Goal: Information Seeking & Learning: Check status

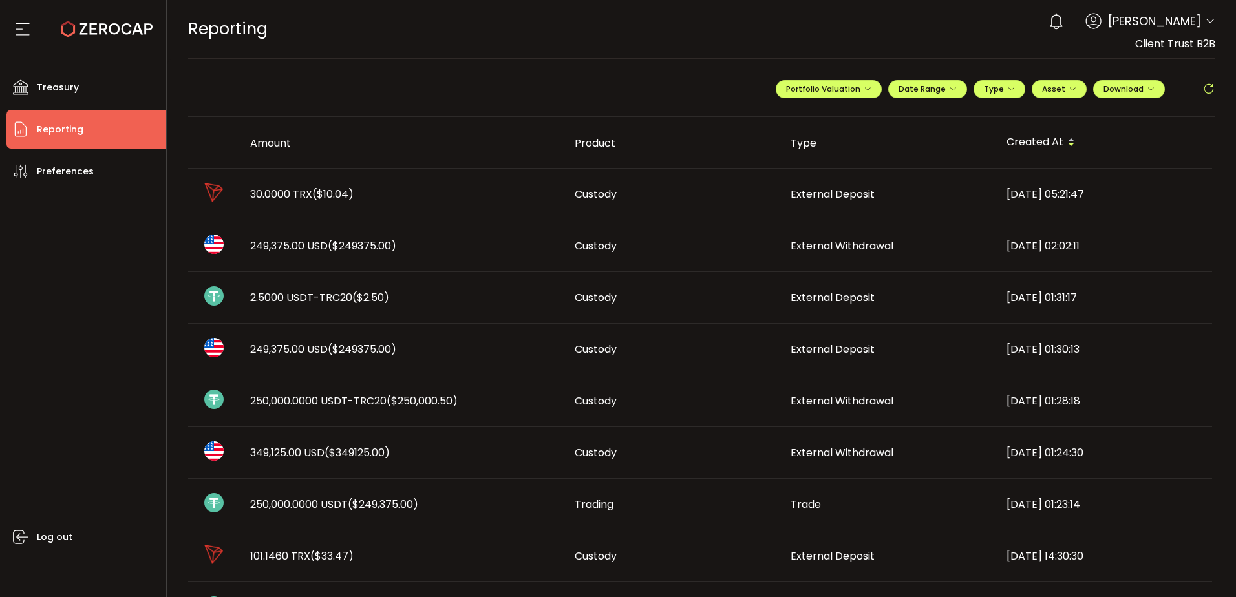
click at [342, 194] on span "($10.04)" at bounding box center [332, 194] width 41 height 15
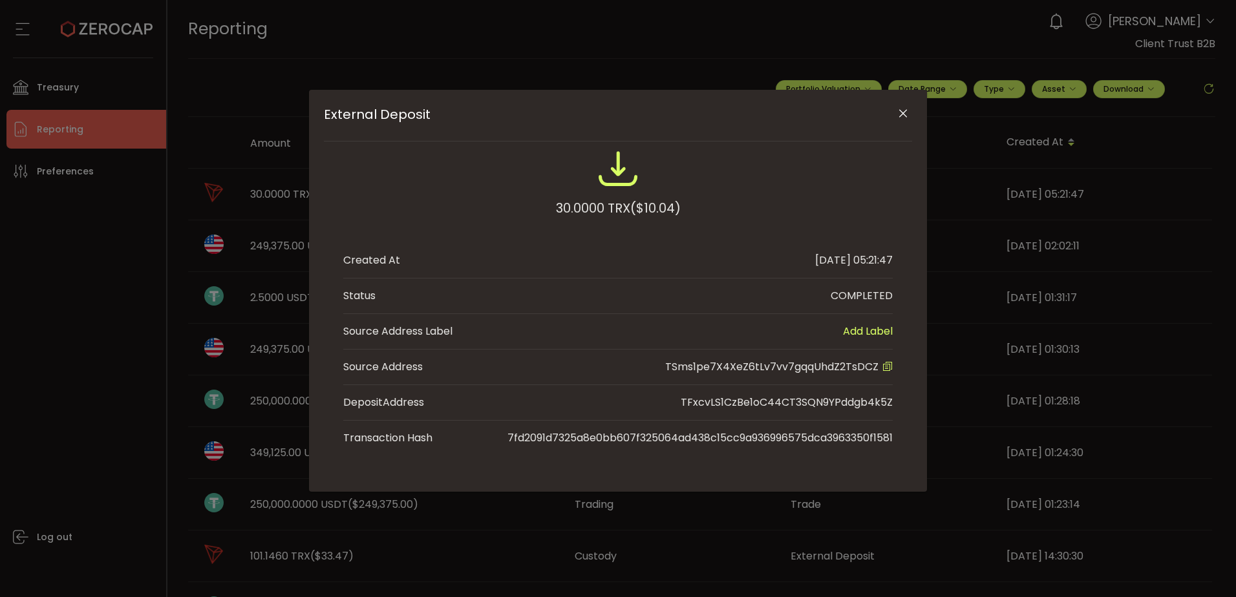
click at [83, 230] on div "External Deposit 30.0000 TRX ($10.04) Created At [DATE] 05:21:47 Status COMPLET…" at bounding box center [618, 298] width 1236 height 597
click at [768, 186] on div "External Deposit" at bounding box center [617, 172] width 549 height 48
click at [889, 365] on icon "External Deposit" at bounding box center [887, 366] width 10 height 10
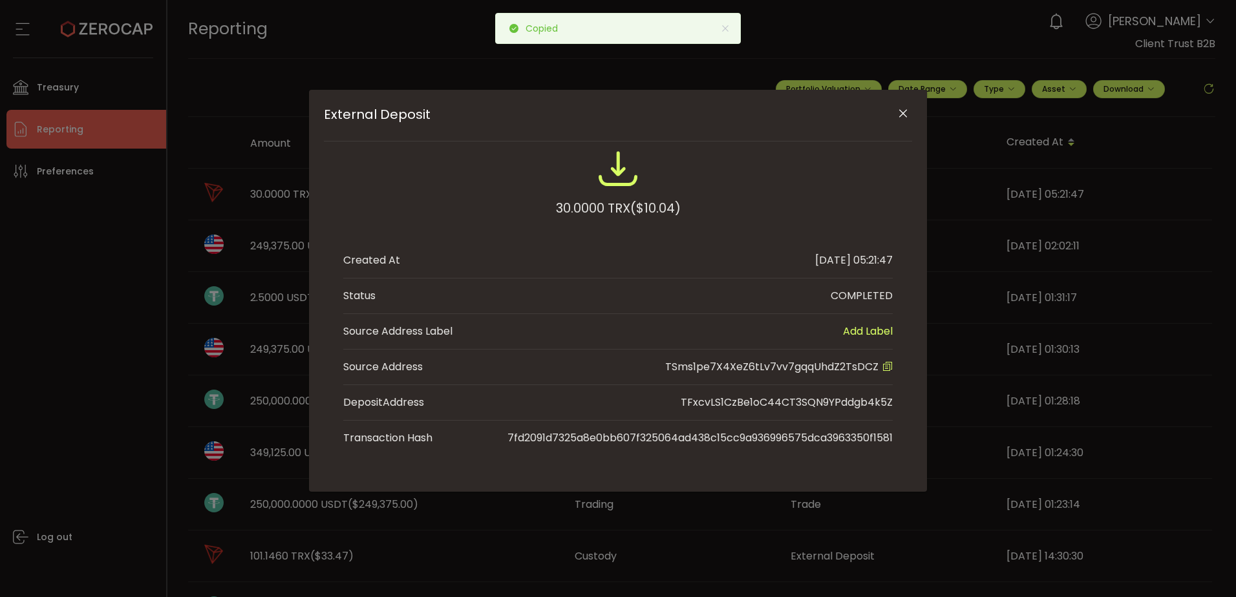
click at [902, 112] on icon "Close" at bounding box center [902, 113] width 13 height 13
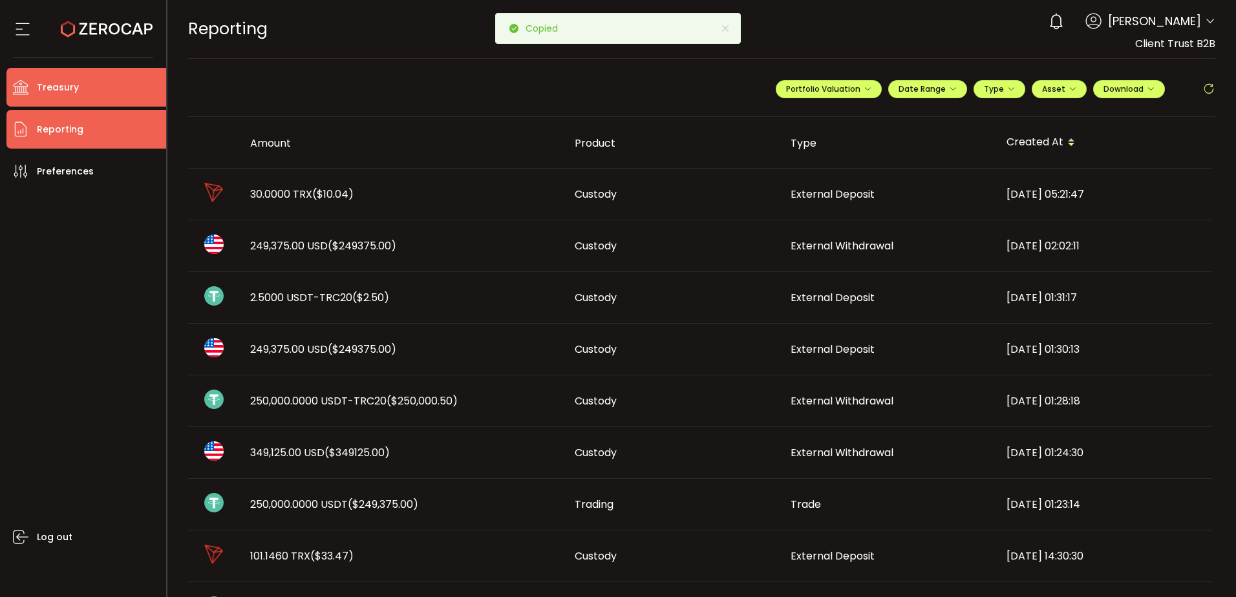
click at [55, 83] on span "Treasury" at bounding box center [58, 87] width 42 height 19
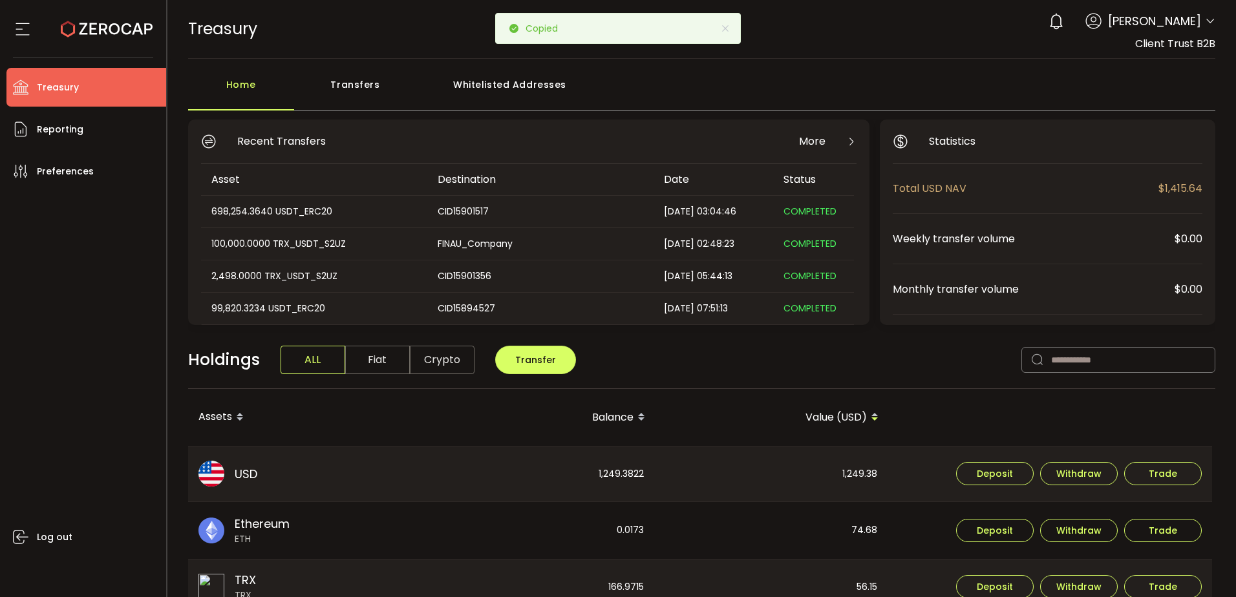
click at [458, 85] on div "Whitelisted Addresses" at bounding box center [510, 91] width 186 height 39
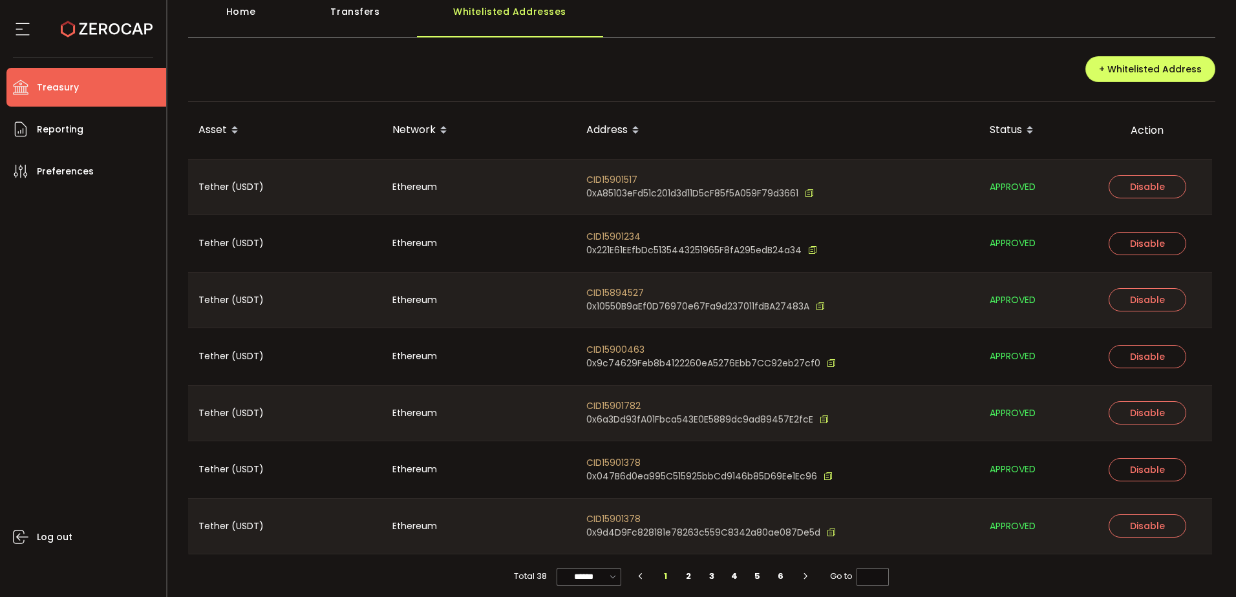
scroll to position [81, 0]
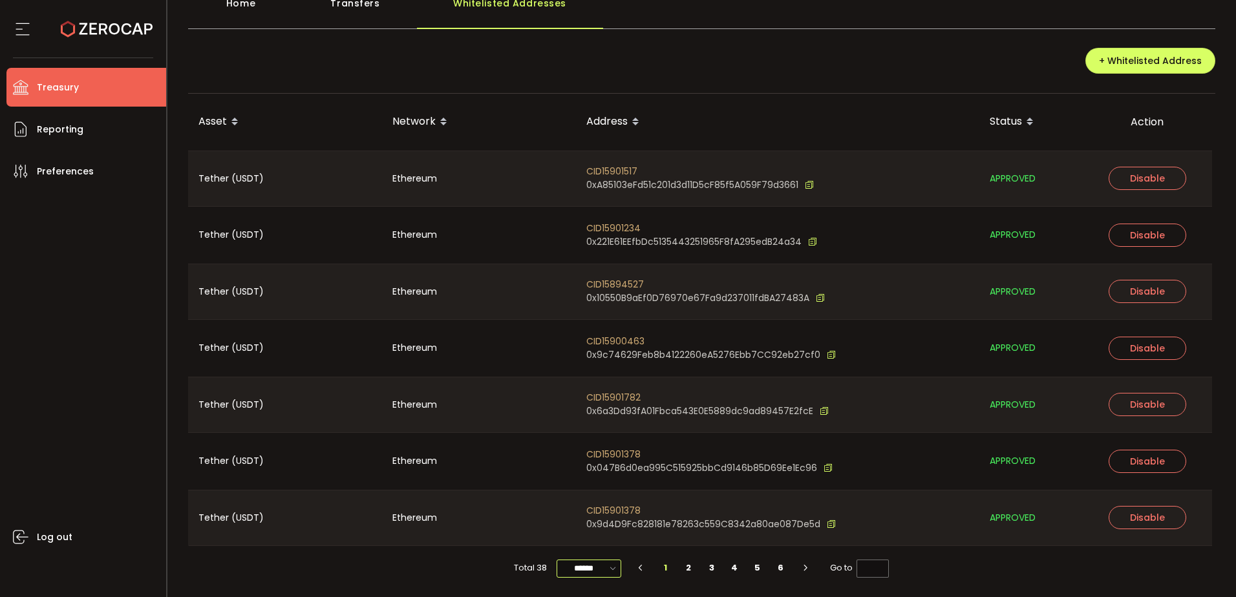
click at [597, 566] on input "******" at bounding box center [588, 569] width 65 height 18
click at [585, 534] on span "100/page" at bounding box center [588, 536] width 42 height 13
type input "********"
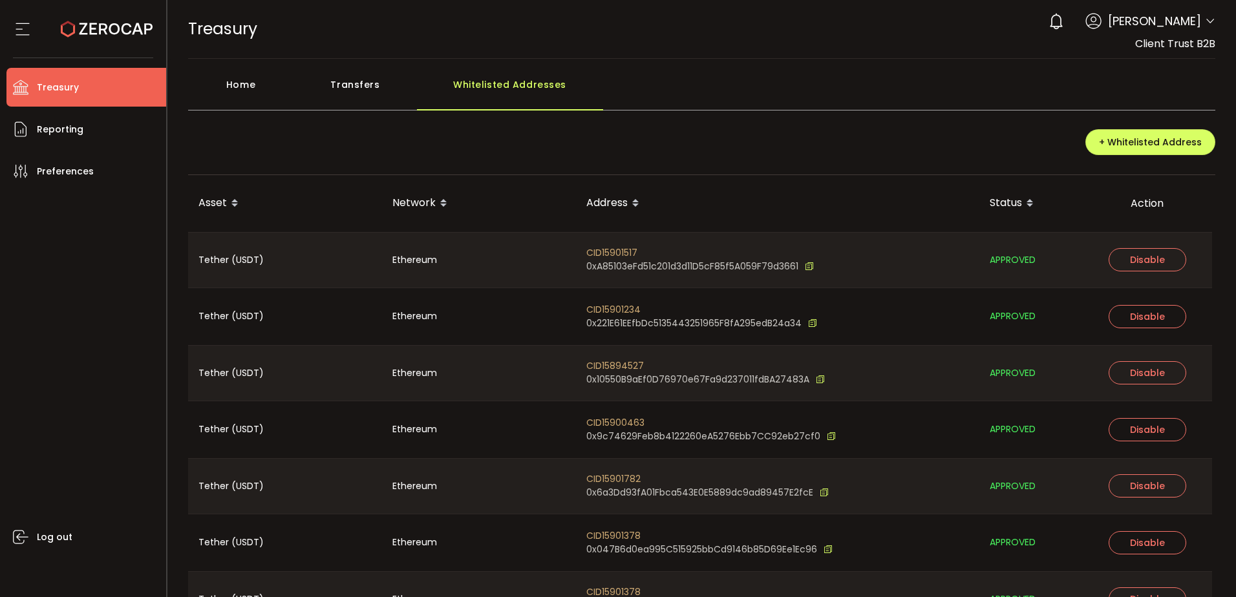
scroll to position [1212, 0]
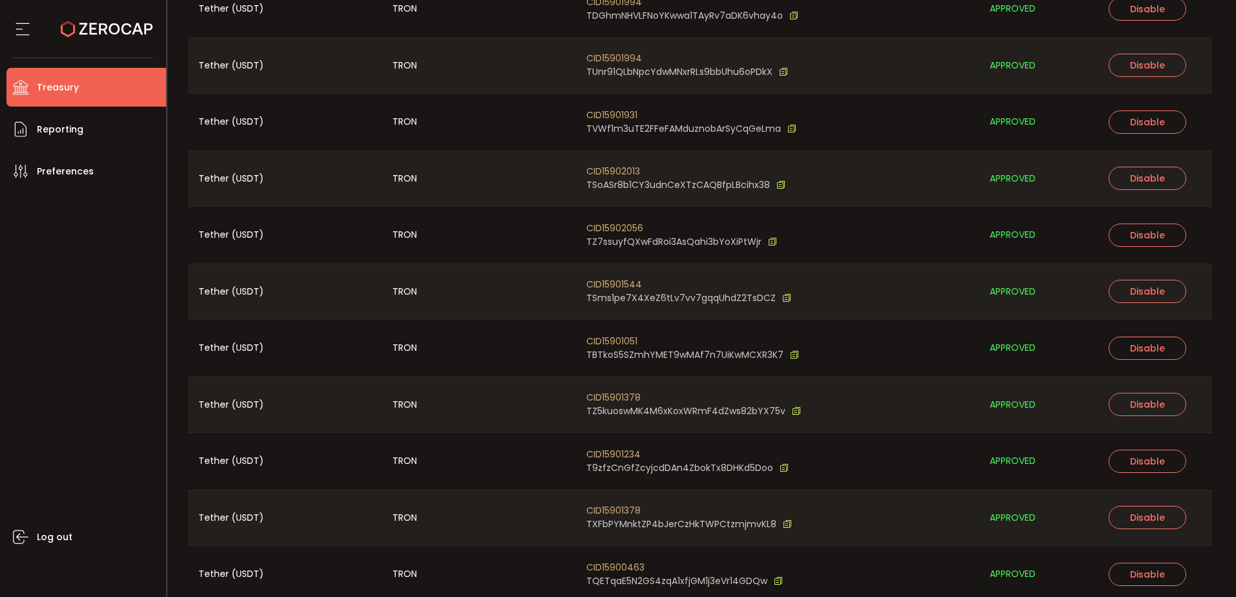
click at [610, 285] on span "CID15901544" at bounding box center [688, 285] width 205 height 14
copy span "CID15901544"
click at [86, 326] on div "Log out" at bounding box center [86, 389] width 160 height 397
click at [63, 77] on li "Treasury" at bounding box center [86, 87] width 160 height 39
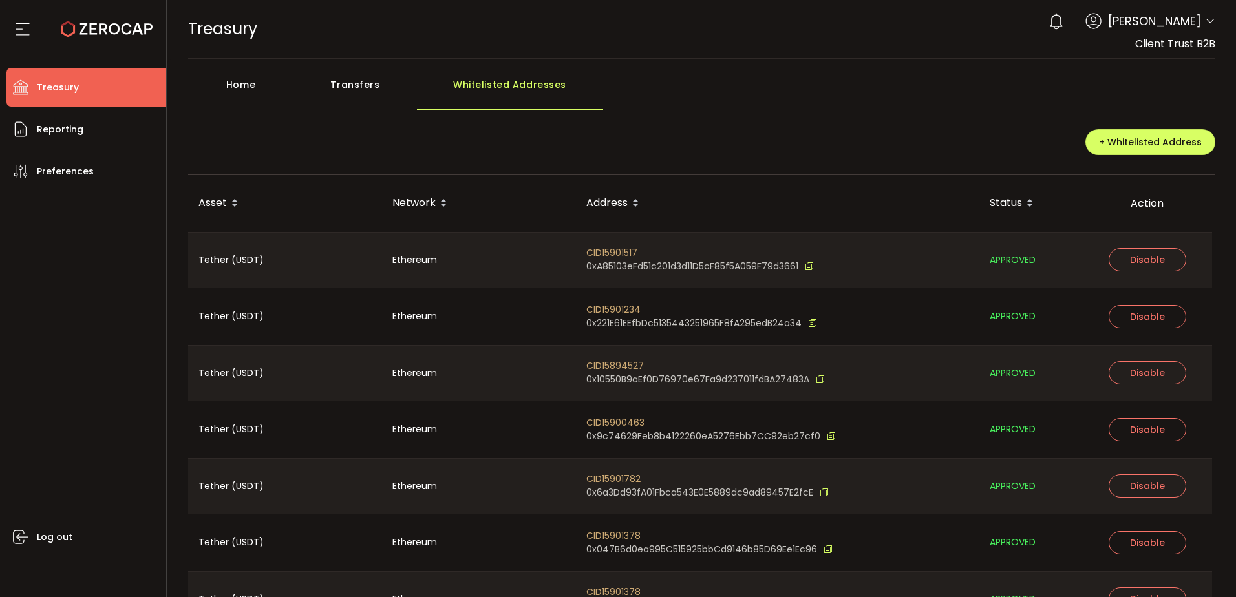
click at [263, 90] on div "Home" at bounding box center [241, 91] width 106 height 39
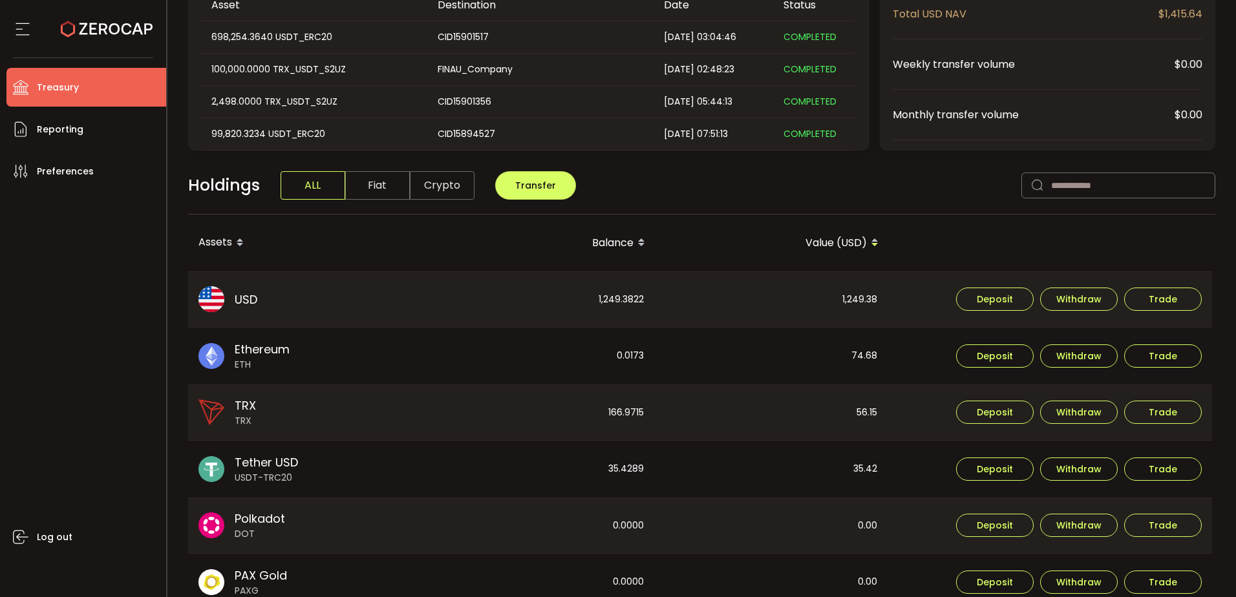
scroll to position [258, 0]
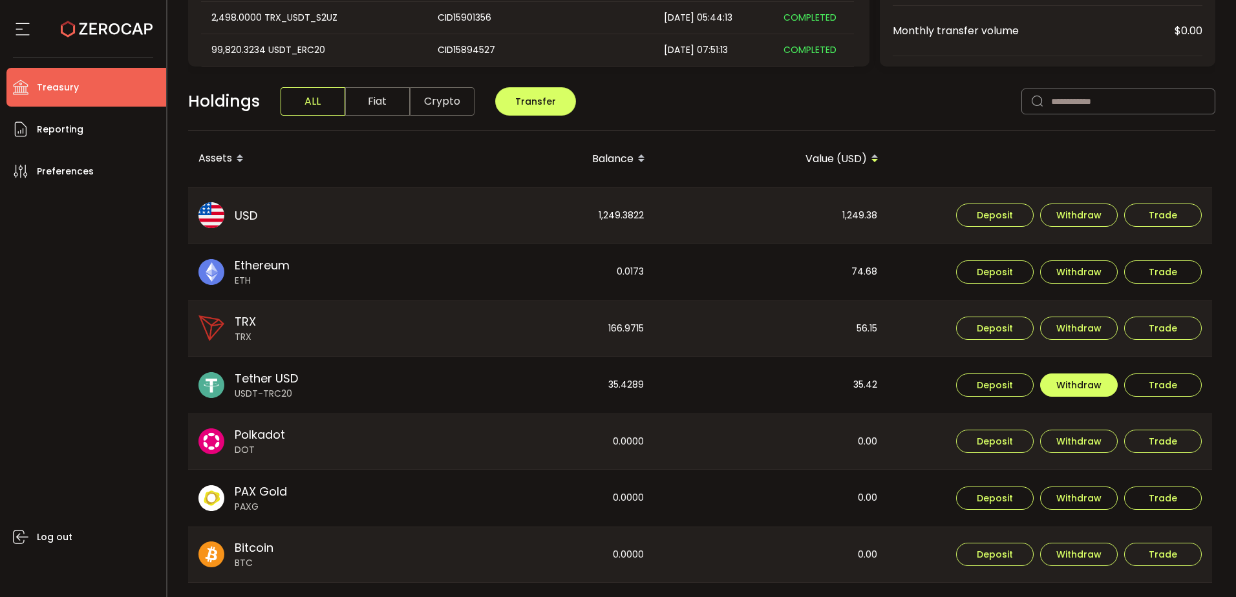
click at [1060, 381] on span "Withdraw" at bounding box center [1078, 385] width 45 height 9
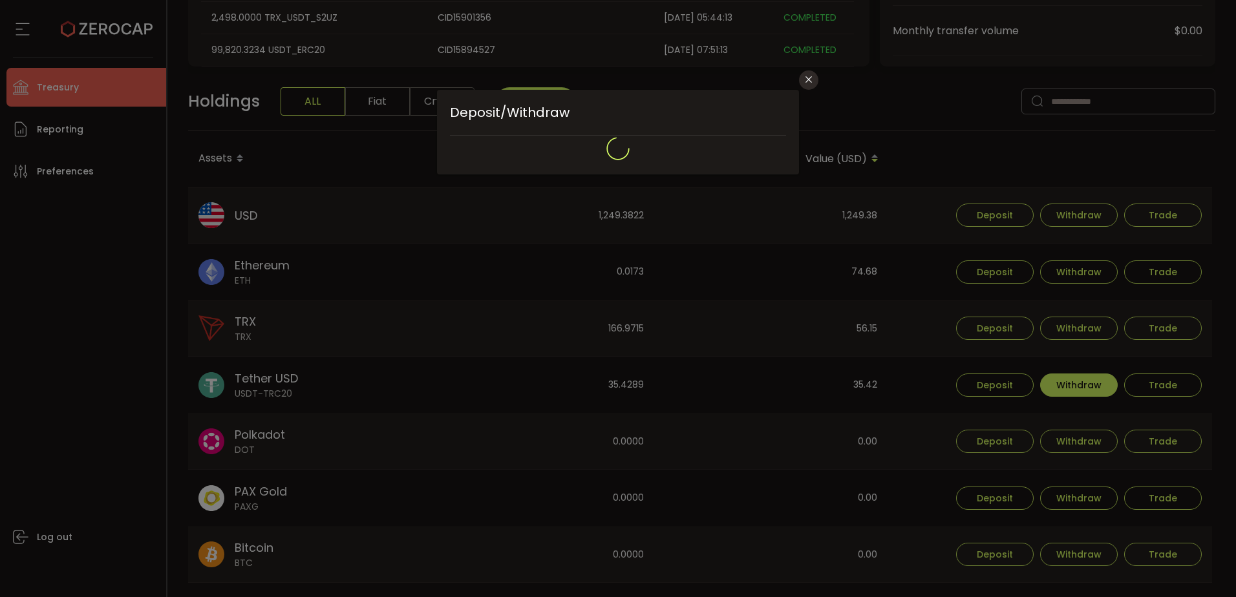
type input "**********"
type input "****"
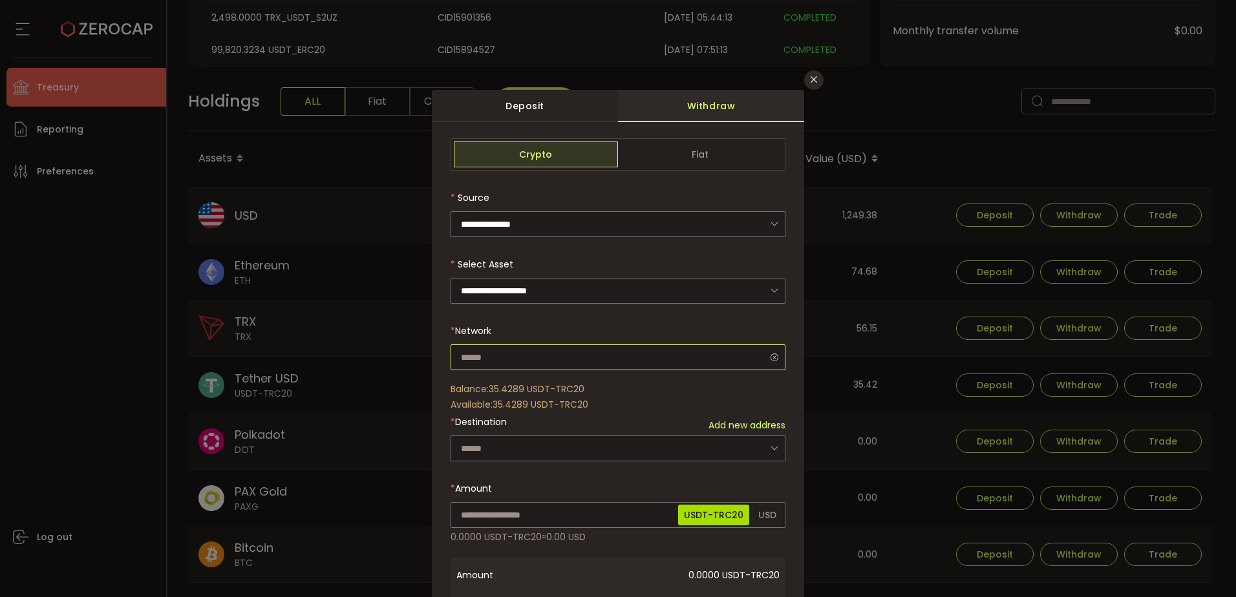
click at [627, 350] on input "dialog" at bounding box center [617, 357] width 335 height 26
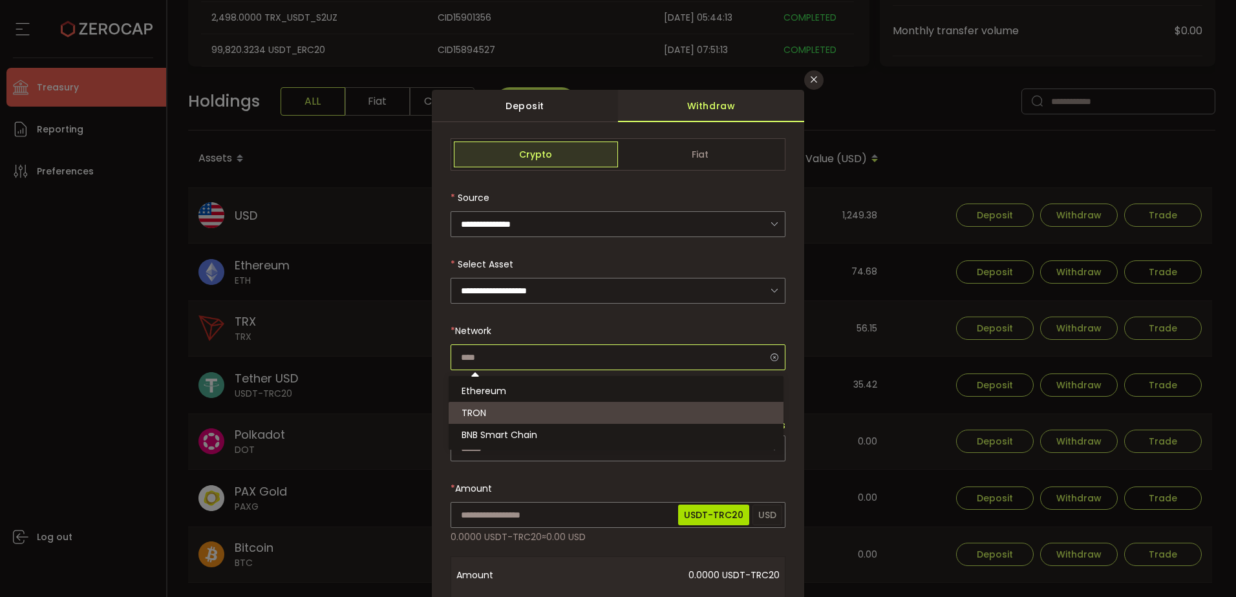
click at [627, 350] on input "dialog" at bounding box center [617, 357] width 335 height 26
type input "****"
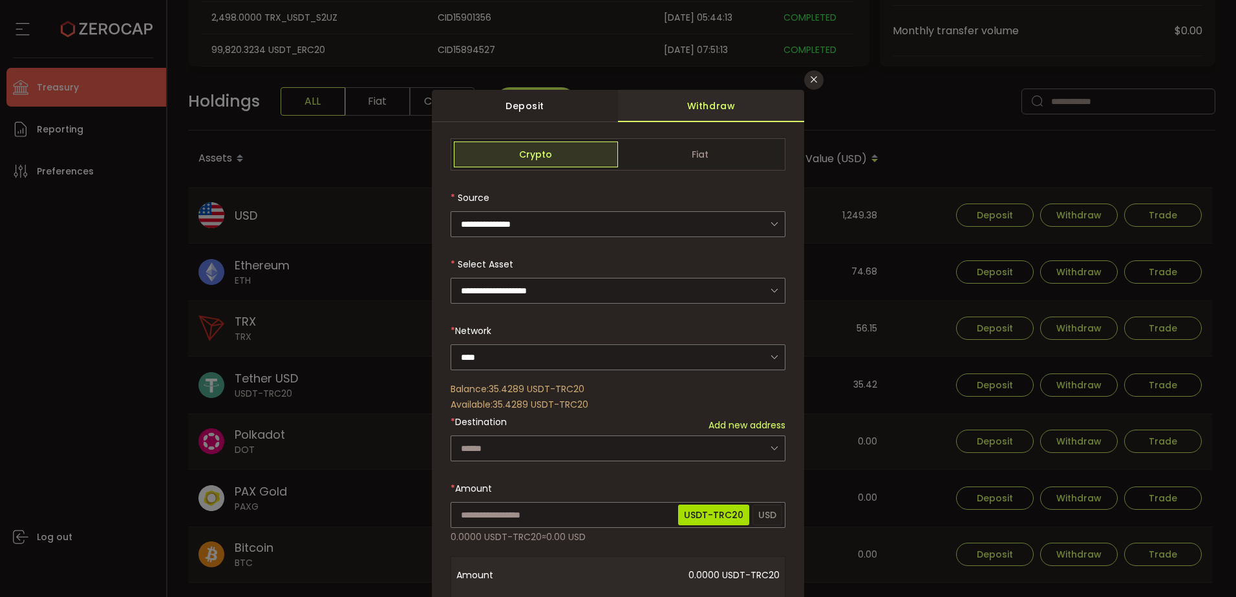
click at [798, 80] on div "**********" at bounding box center [618, 298] width 1236 height 597
click at [811, 79] on icon "Close" at bounding box center [813, 79] width 10 height 10
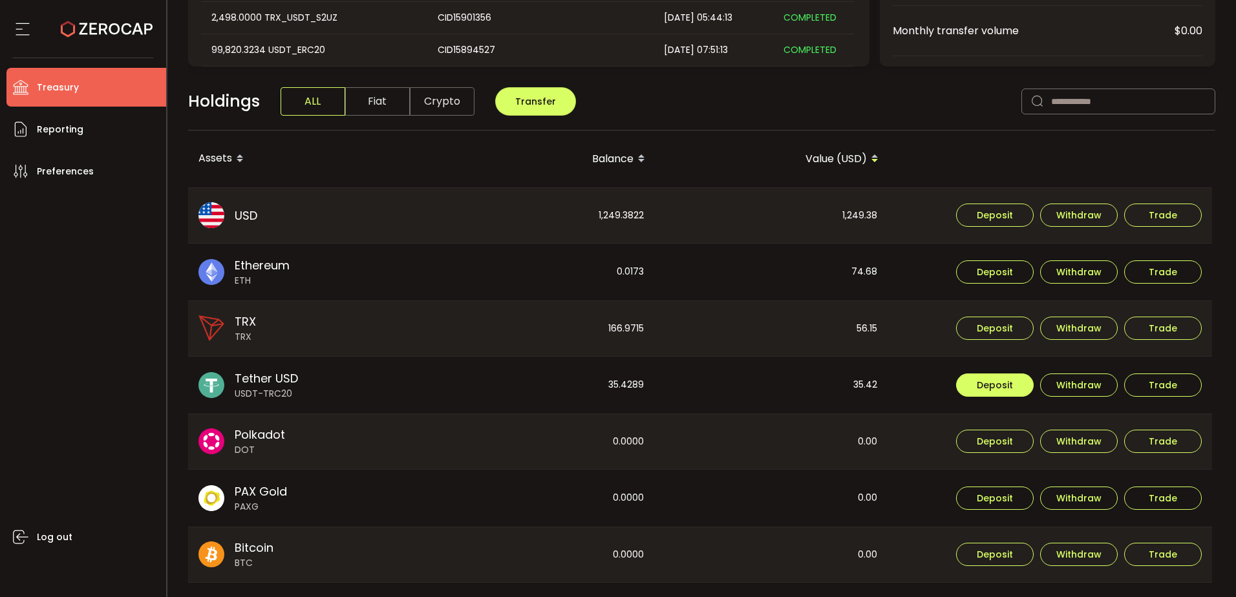
click at [1007, 386] on span "Deposit" at bounding box center [994, 385] width 36 height 9
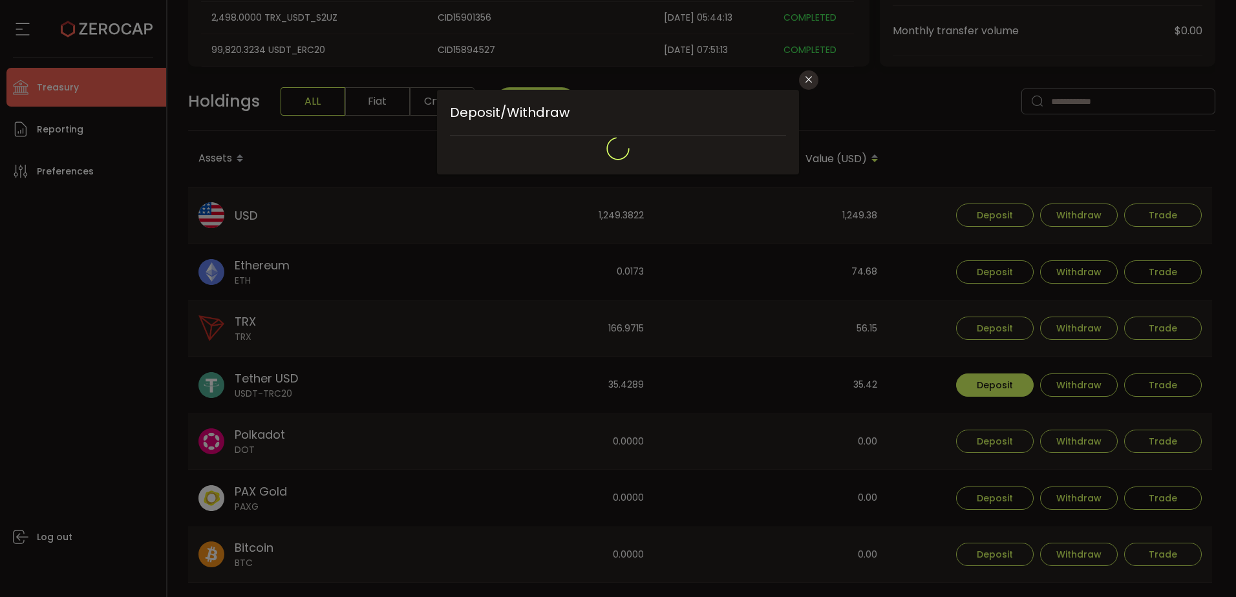
type input "**********"
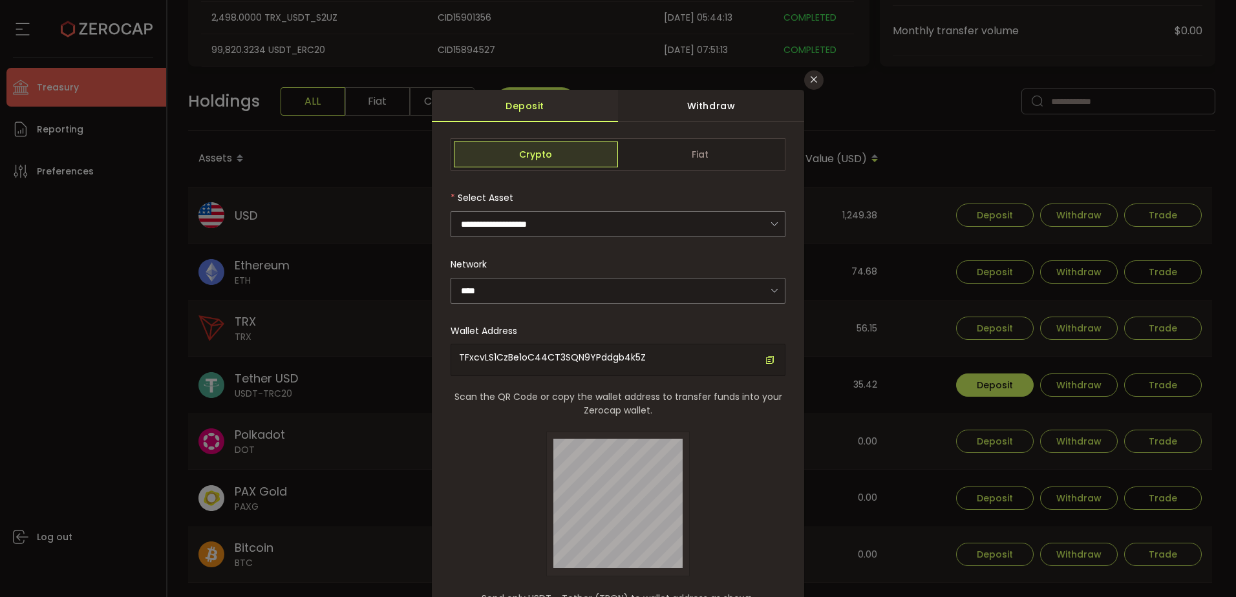
scroll to position [65, 0]
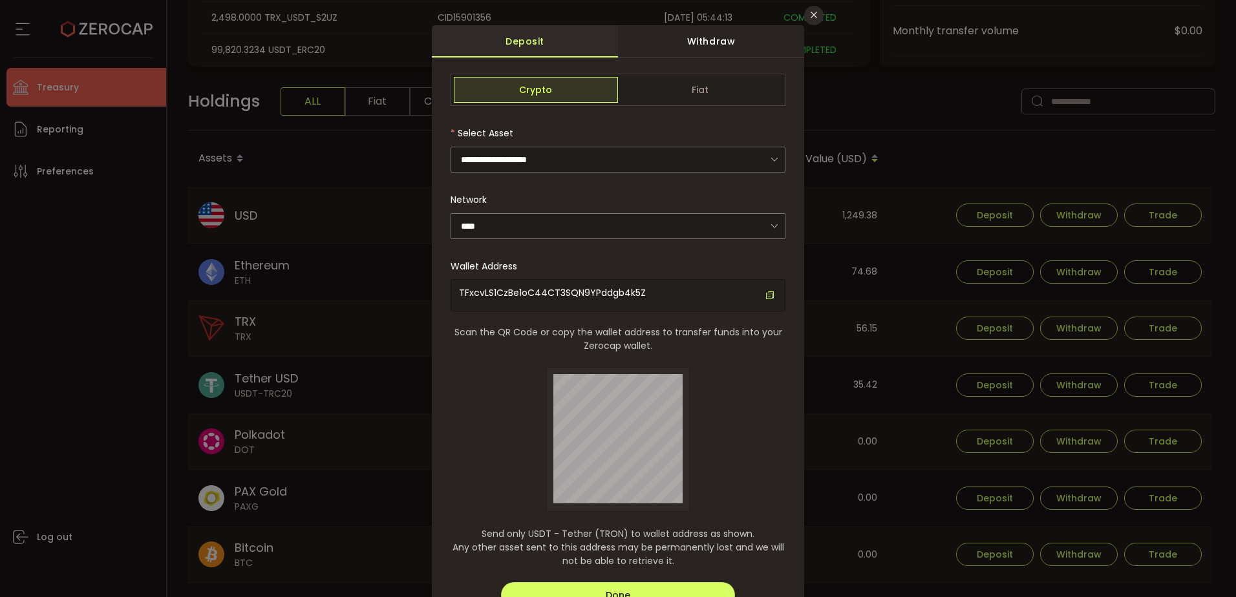
click at [343, 455] on div "**********" at bounding box center [618, 298] width 1236 height 597
click at [348, 450] on div "**********" at bounding box center [618, 298] width 1236 height 597
click at [808, 10] on icon "Close" at bounding box center [813, 15] width 10 height 10
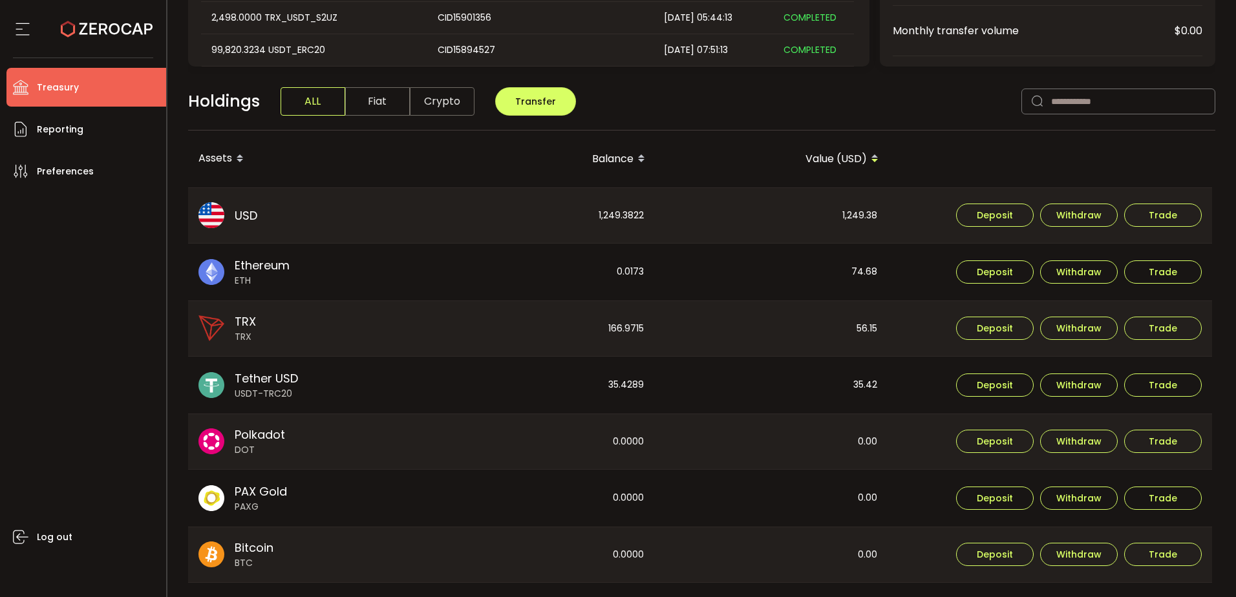
click at [0, 363] on html "#icon-aud_portfolio .cls-1 { font-size: 12px; fill: #fdfbfb; font-family: "Adob…" at bounding box center [618, 298] width 1236 height 597
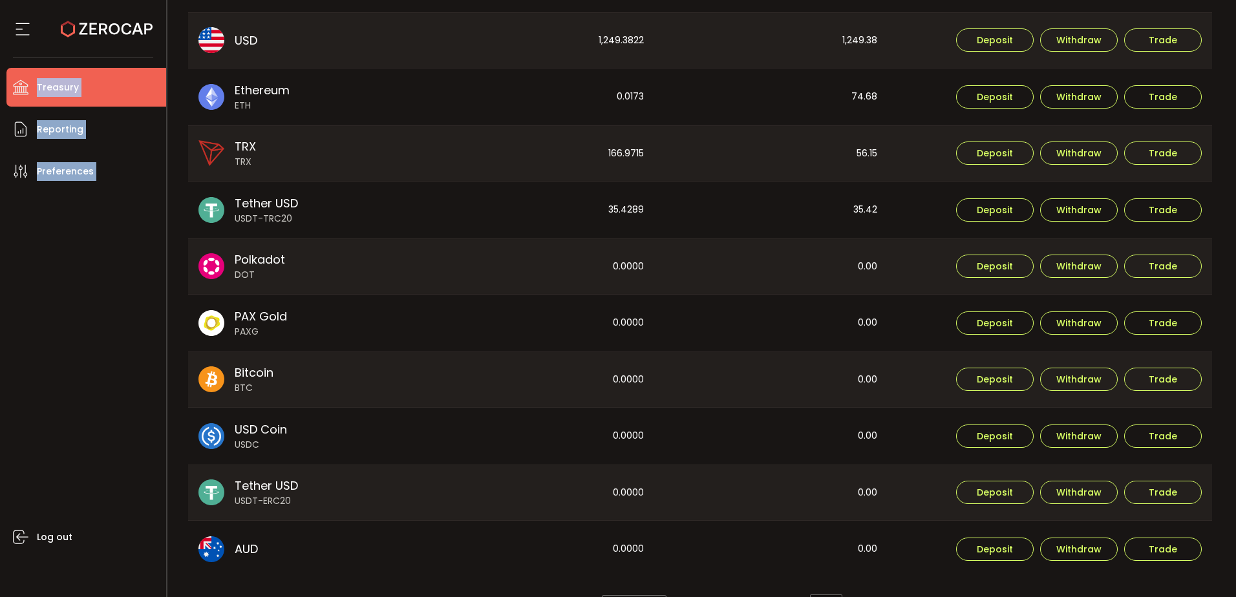
scroll to position [472, 0]
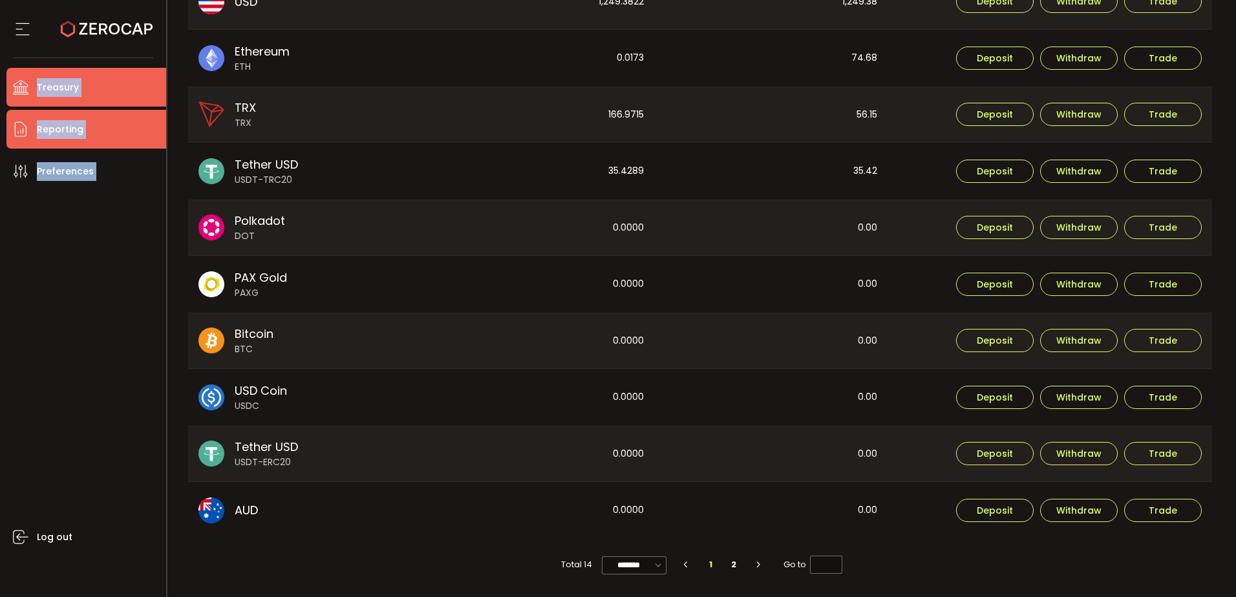
click at [63, 120] on span "Reporting" at bounding box center [60, 129] width 47 height 19
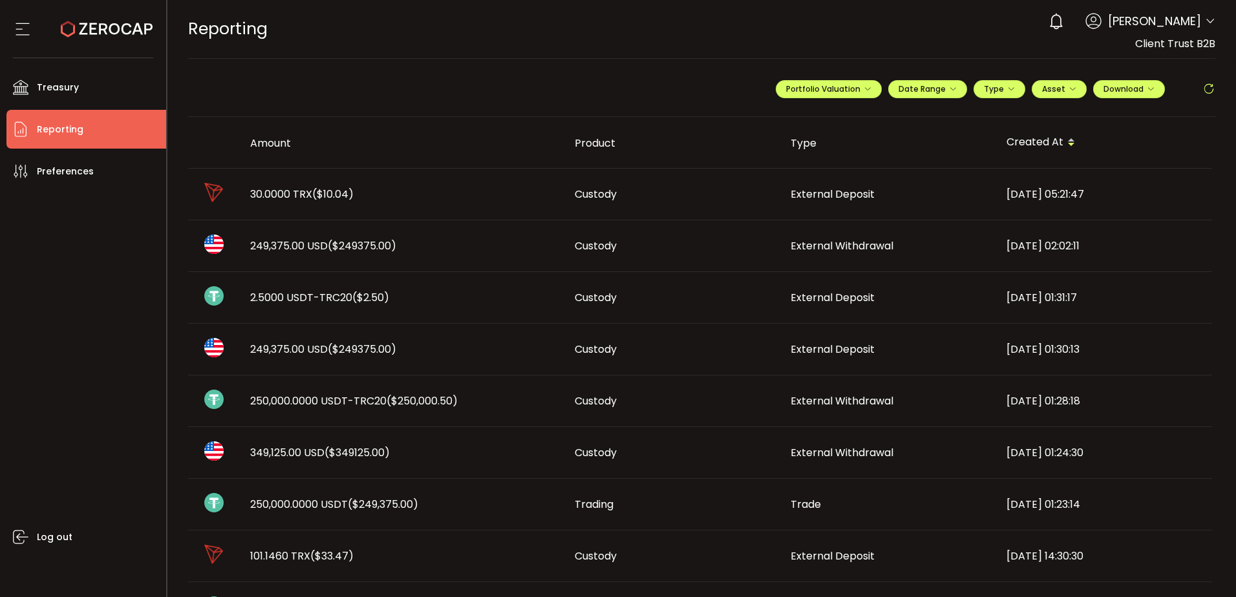
click at [531, 491] on td "250,000.0000 USDT ($249,375.00)" at bounding box center [402, 505] width 324 height 52
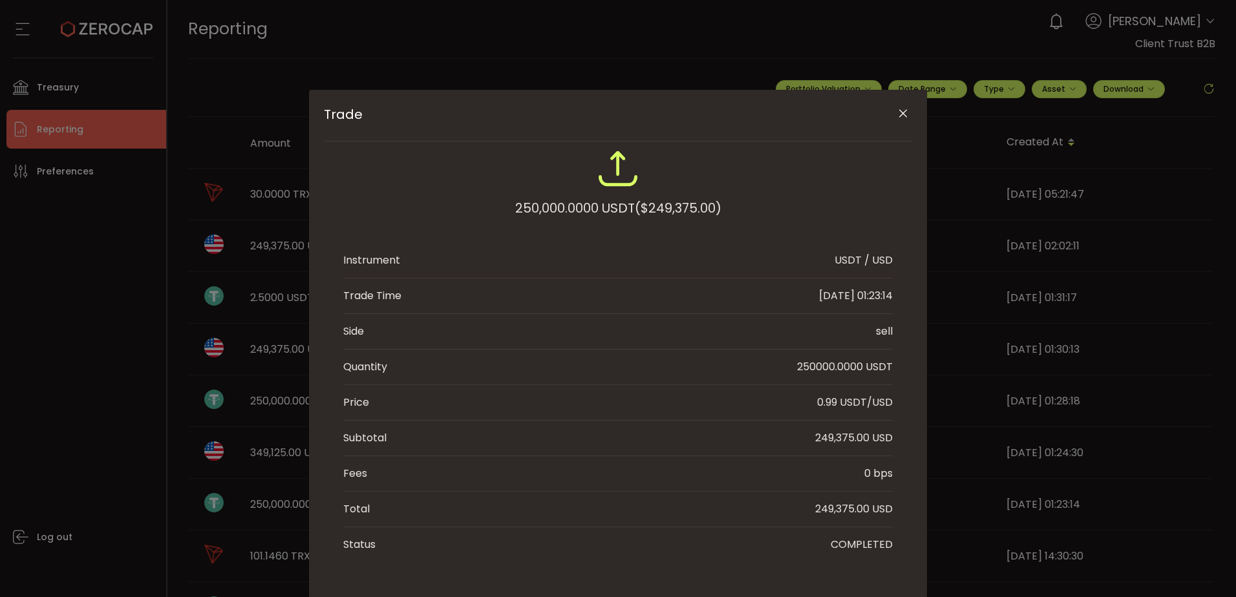
click at [899, 116] on icon "Close" at bounding box center [902, 113] width 13 height 13
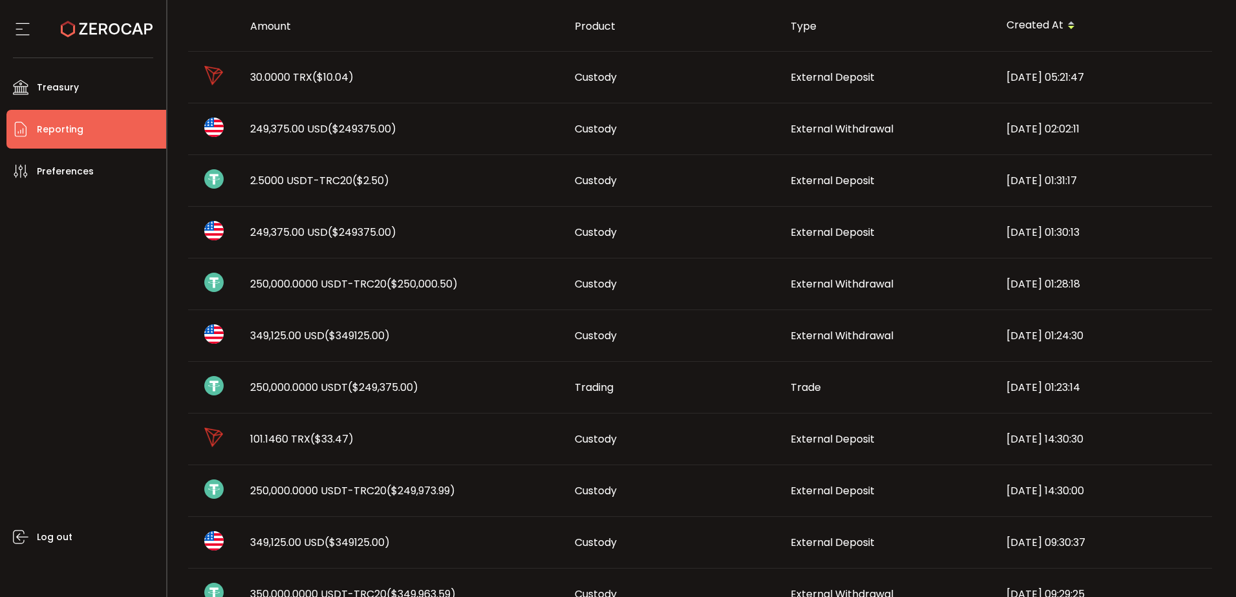
scroll to position [129, 0]
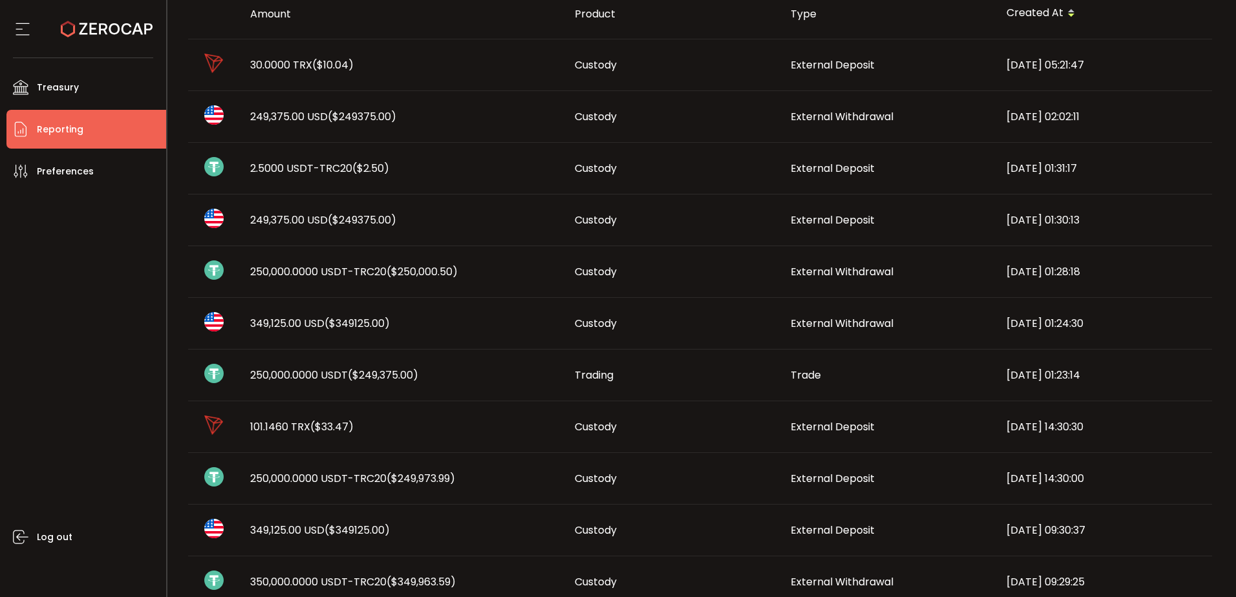
click at [438, 472] on span "($249,973.99)" at bounding box center [420, 478] width 68 height 15
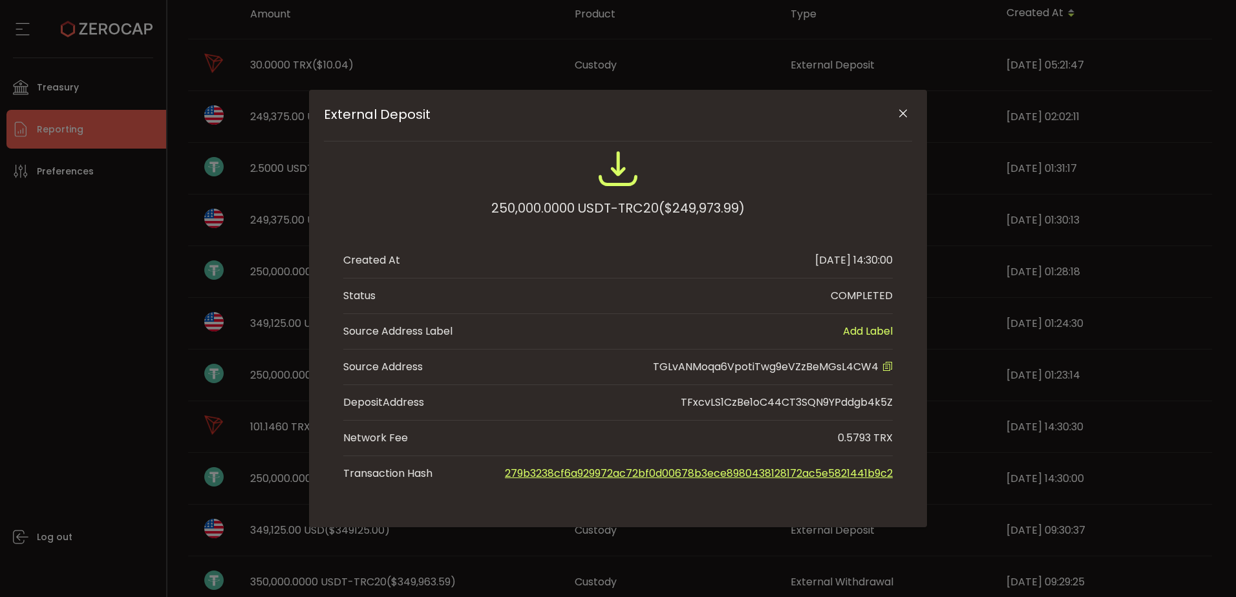
click at [819, 373] on span "TGLvANMoqa6VpotiTwg9eVZzBeMGsL4CW4" at bounding box center [766, 366] width 226 height 15
click at [821, 372] on span "TGLvANMoqa6VpotiTwg9eVZzBeMGsL4CW4" at bounding box center [766, 366] width 226 height 15
copy span "TGLvANMoqa6VpotiTwg9eVZzBeMGsL4CW4"
click at [904, 119] on icon "Close" at bounding box center [902, 113] width 13 height 13
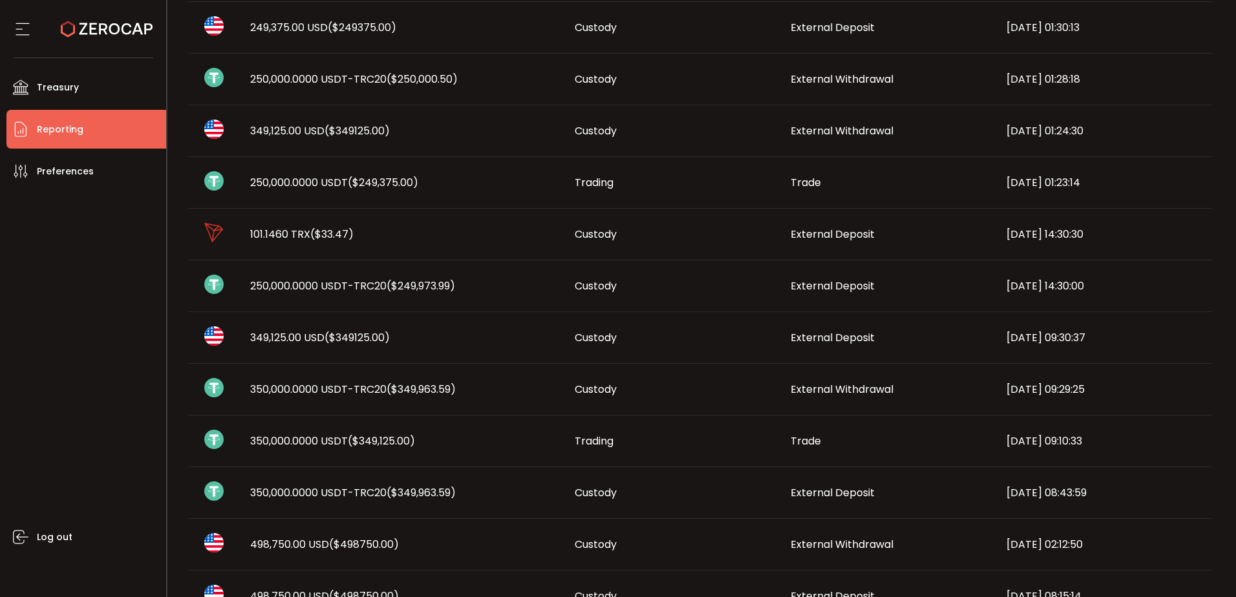
scroll to position [323, 0]
click at [341, 497] on span "350,000.0000 USDT-TRC20 ($349,963.59)" at bounding box center [352, 491] width 205 height 15
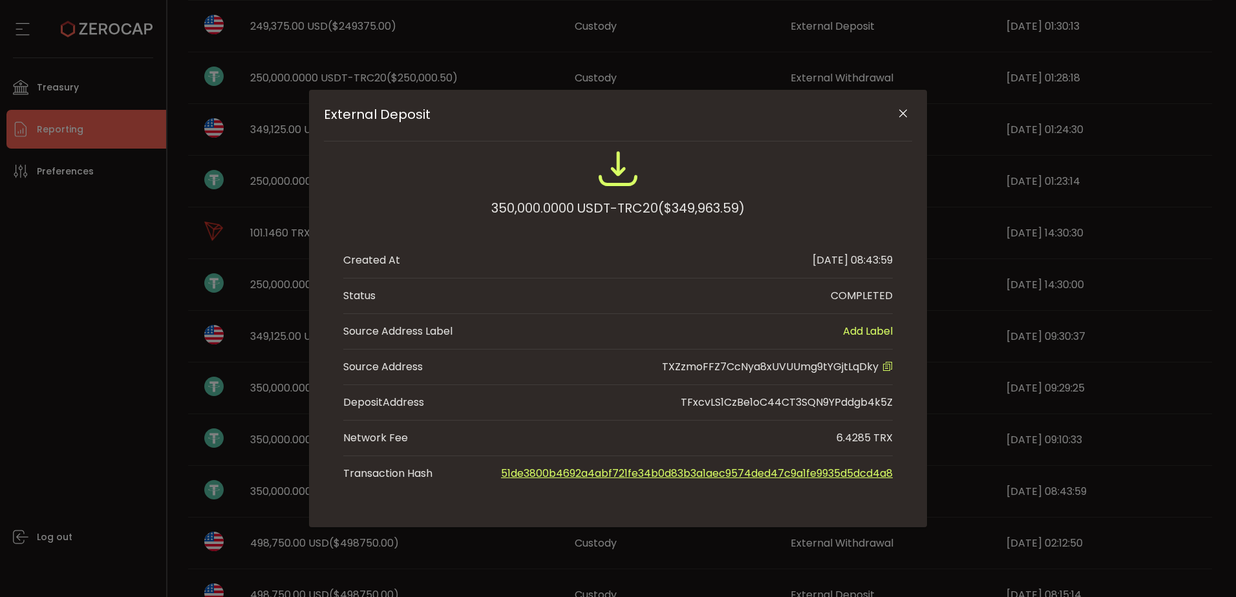
click at [768, 358] on li "Source Address TXZzmoFFZ7CcNya8xUVUUmg9tYGjtLqDky" at bounding box center [617, 368] width 549 height 36
copy span "TXZzmoFFZ7CcNya8xUVUUmg9tYGjtLqDky"
